Goal: Task Accomplishment & Management: Use online tool/utility

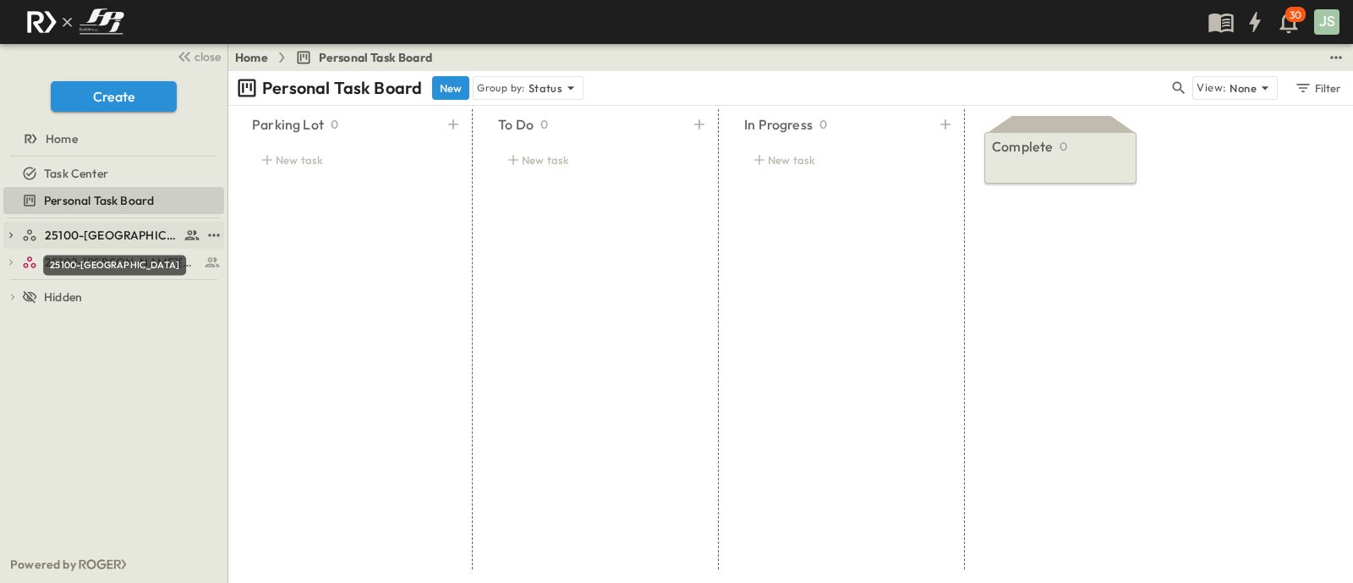
click at [118, 239] on span "25100-[GEOGRAPHIC_DATA]" at bounding box center [112, 235] width 134 height 17
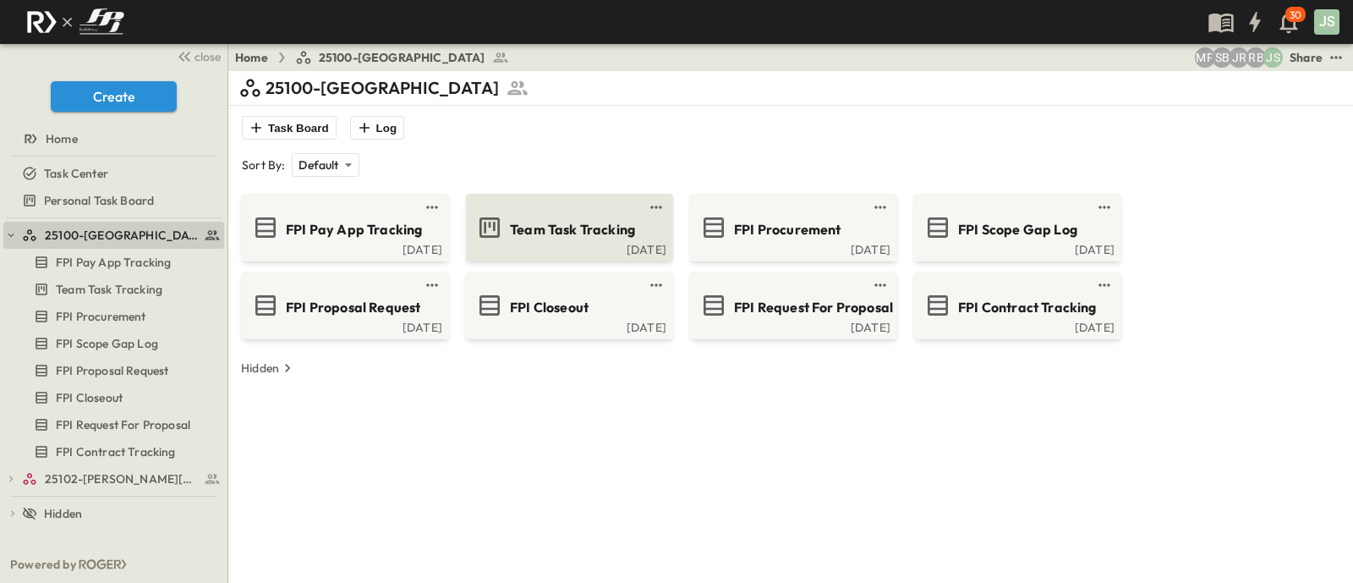
click at [546, 239] on div "Team Task Tracking" at bounding box center [568, 227] width 184 height 27
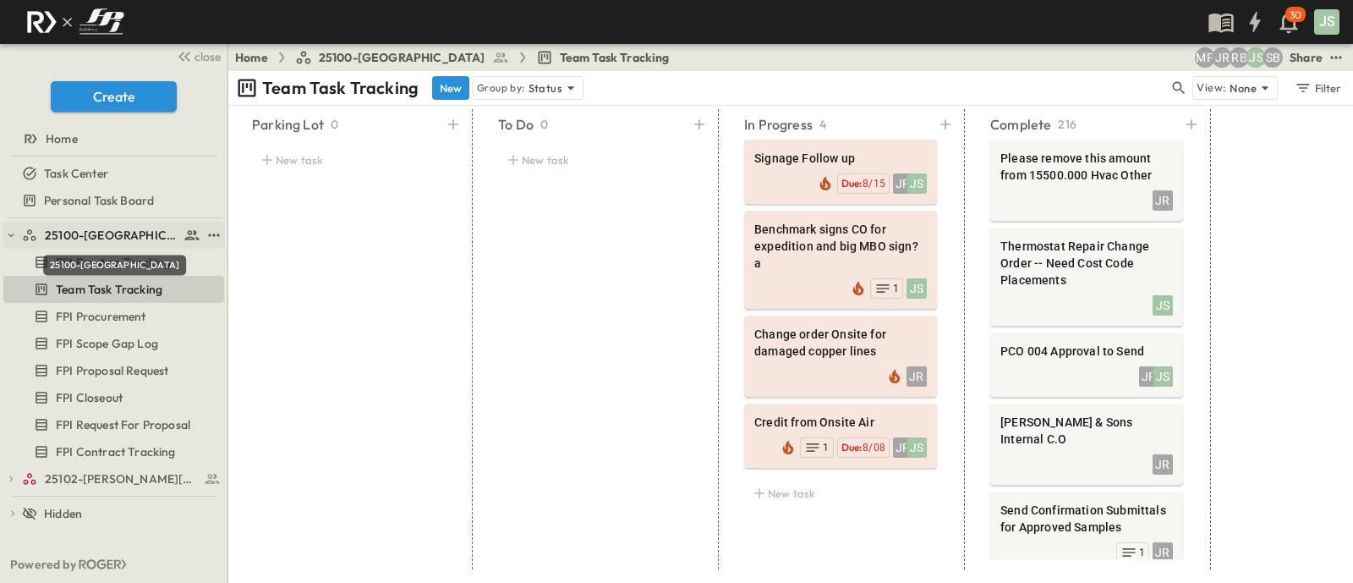
click at [111, 240] on span "25100-[GEOGRAPHIC_DATA]" at bounding box center [112, 235] width 134 height 17
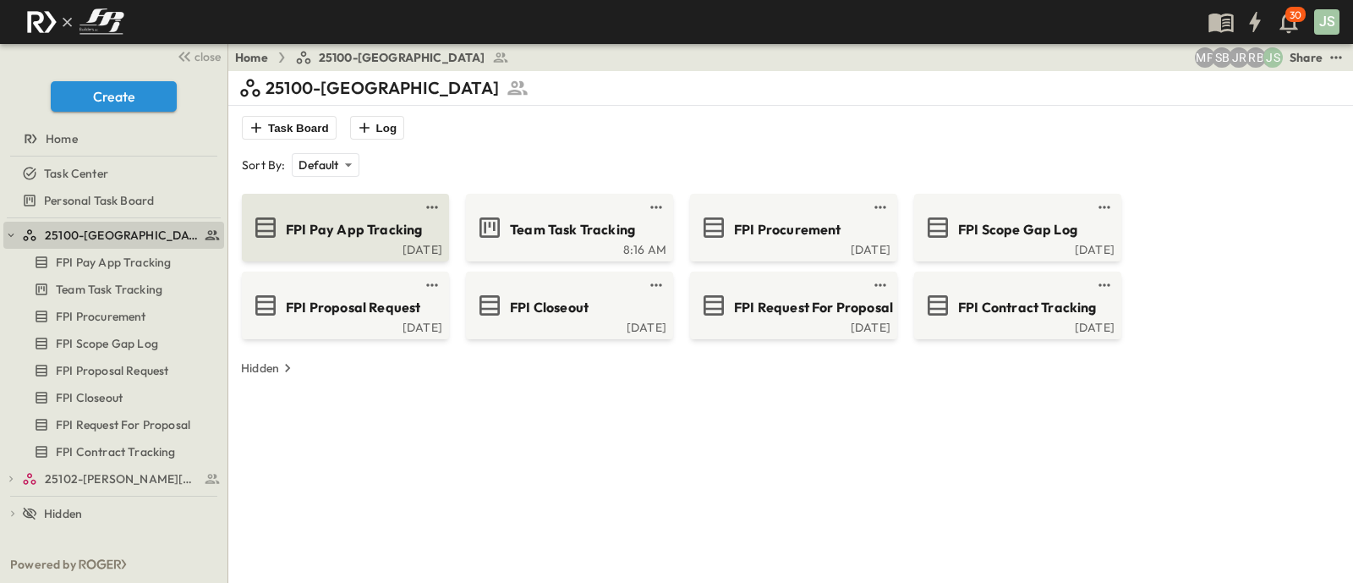
click at [347, 220] on span "FPI Pay App Tracking" at bounding box center [354, 229] width 136 height 19
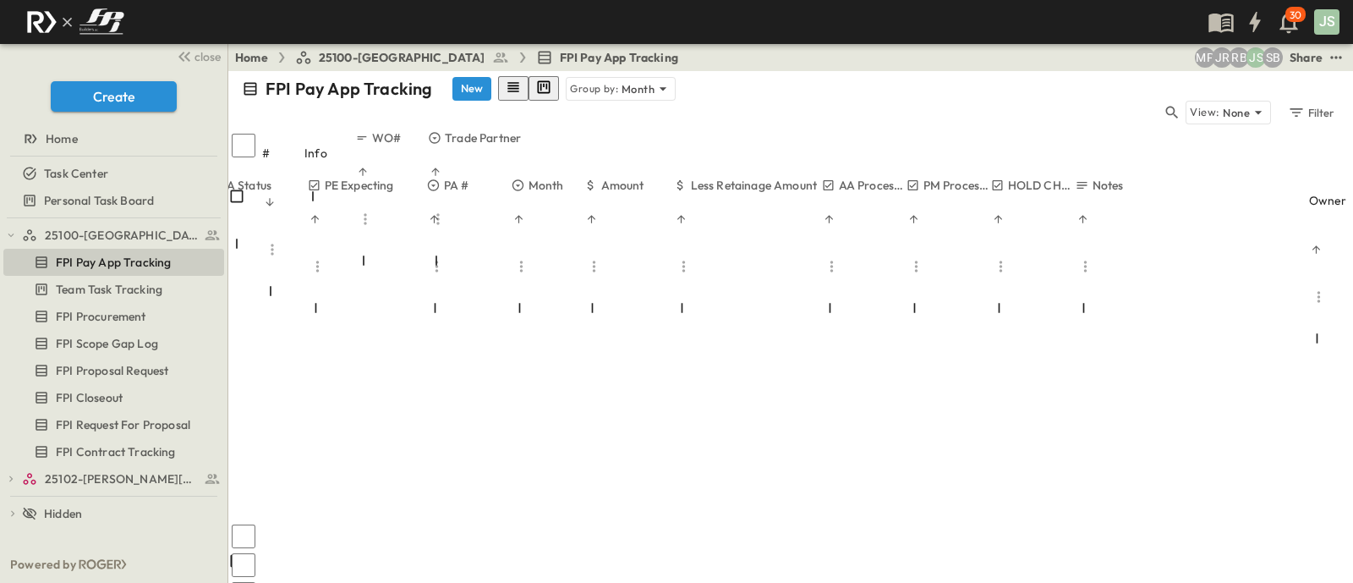
scroll to position [422, 406]
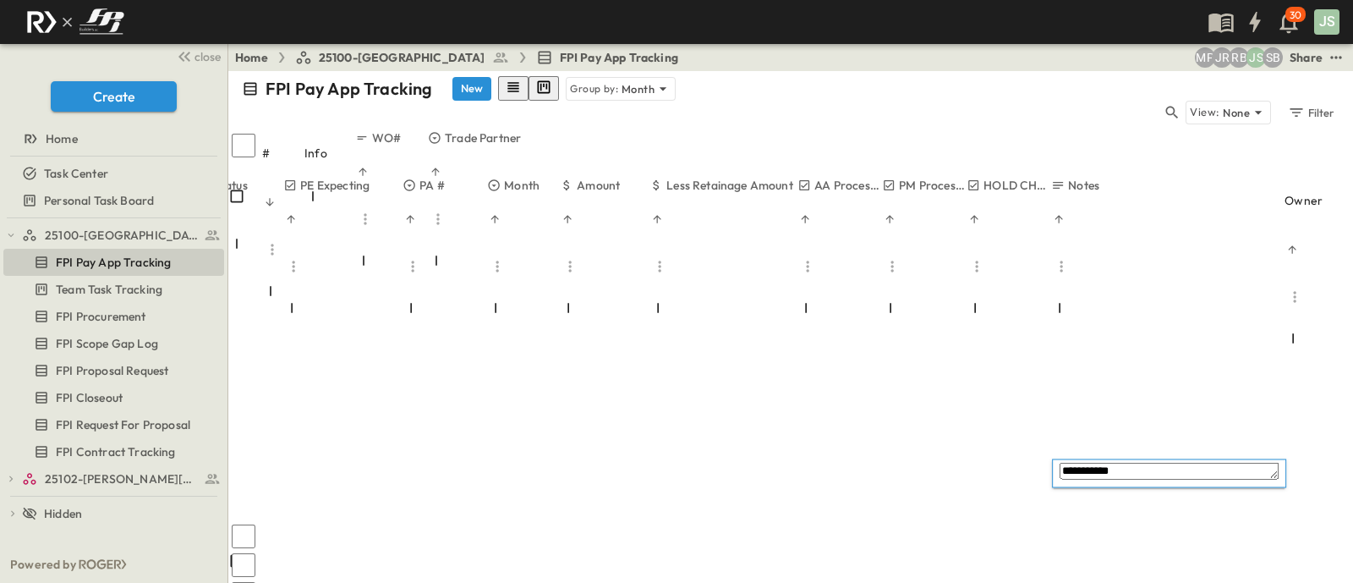
type textarea "**********"
